Goal: Task Accomplishment & Management: Complete application form

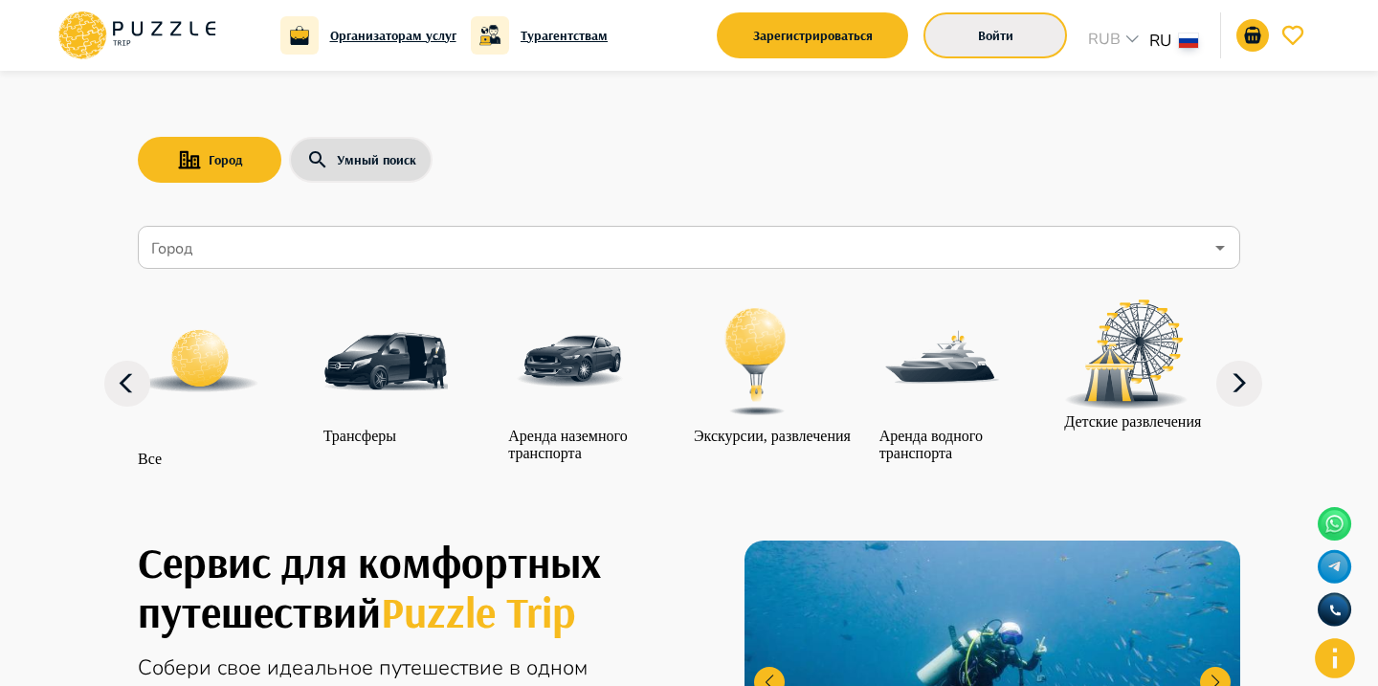
click at [980, 30] on button "Войти" at bounding box center [994, 35] width 143 height 46
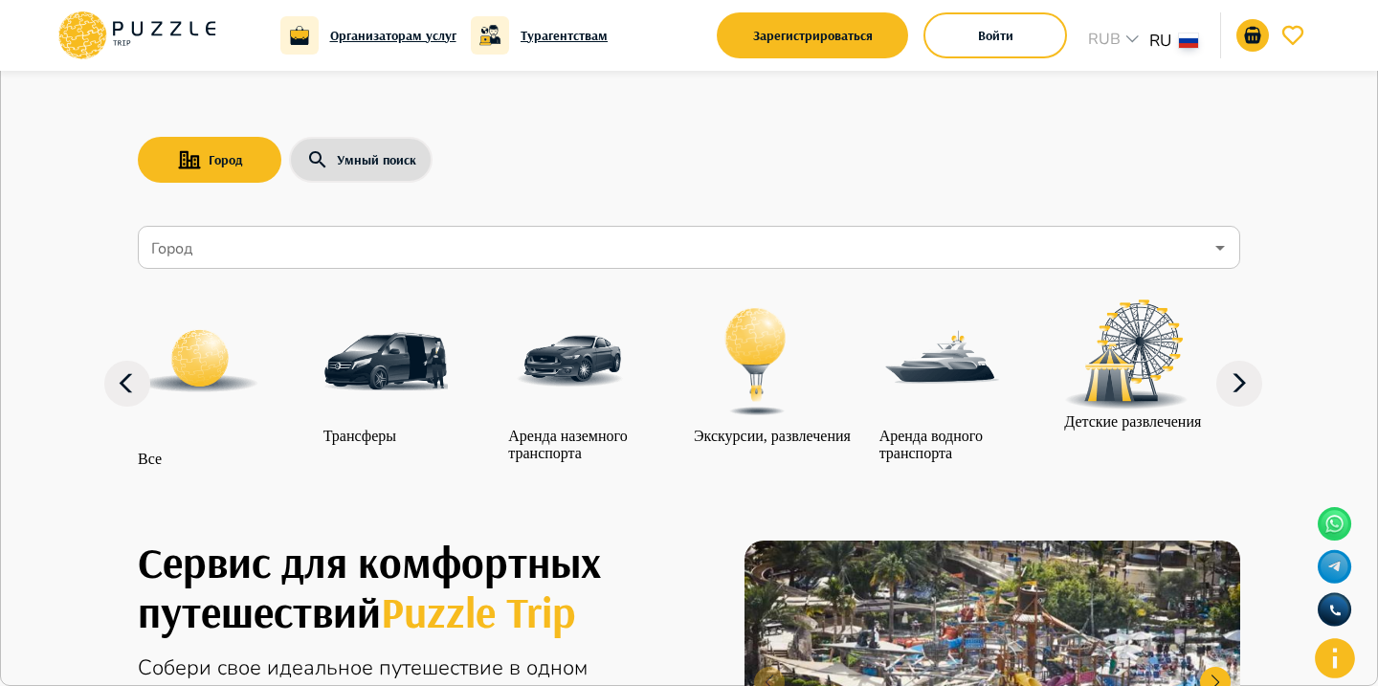
type input "**********"
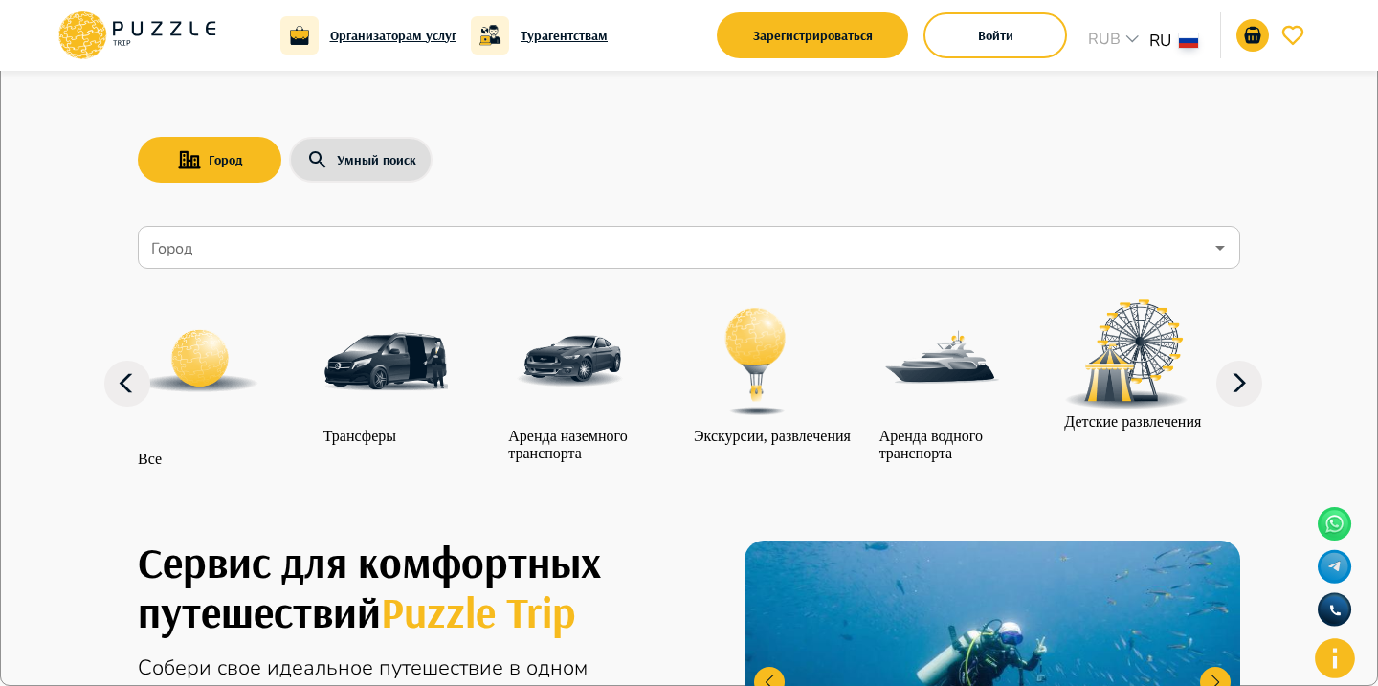
click at [210, 8] on label "Коммерческое название компании   *" at bounding box center [111, -1] width 196 height 16
